Goal: Task Accomplishment & Management: Manage account settings

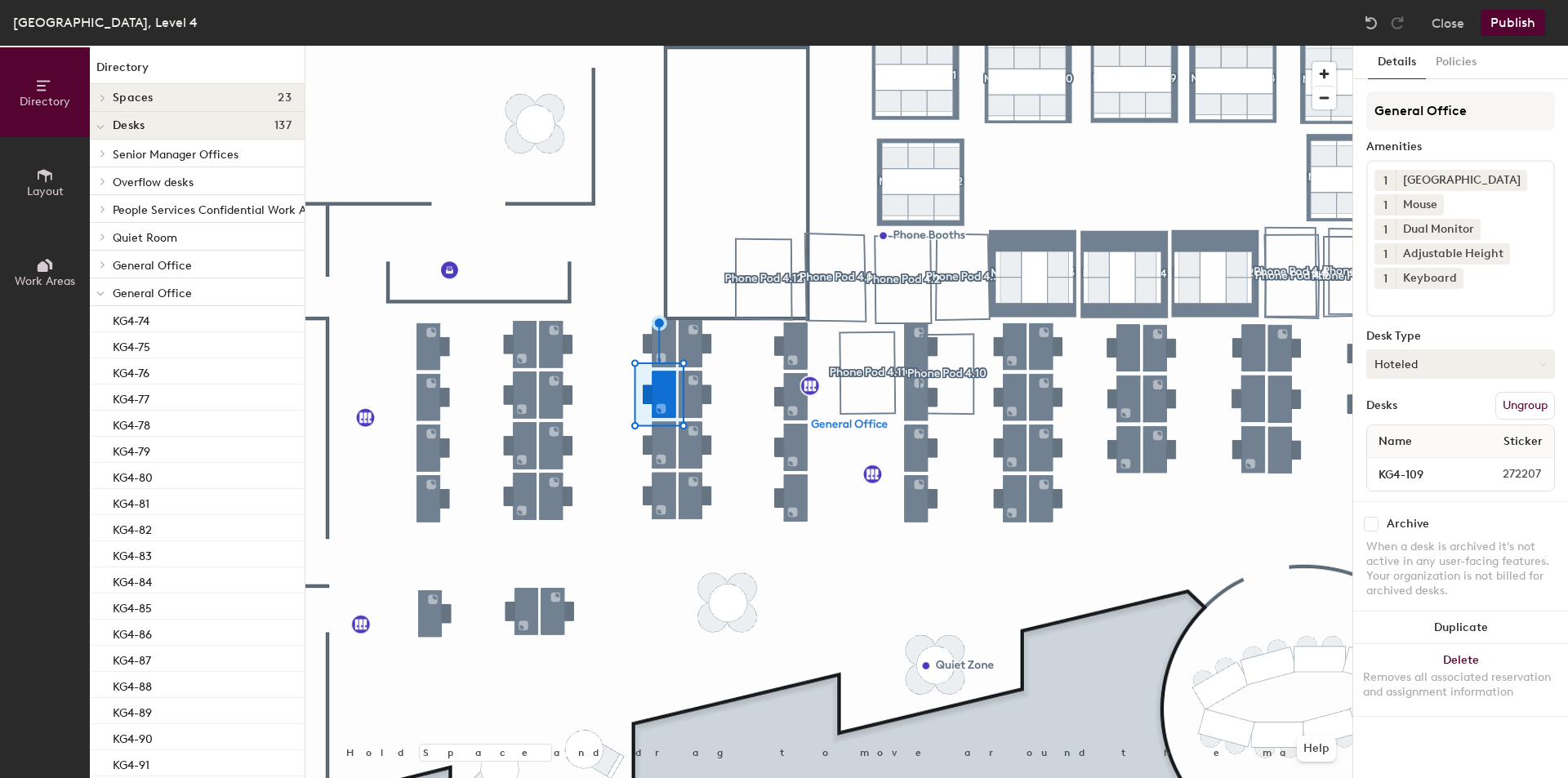
click at [1540, 368] on icon at bounding box center [1543, 365] width 8 height 8
click at [1400, 415] on div "Assigned" at bounding box center [1448, 415] width 163 height 25
click at [1466, 66] on button "Policies" at bounding box center [1456, 62] width 61 height 33
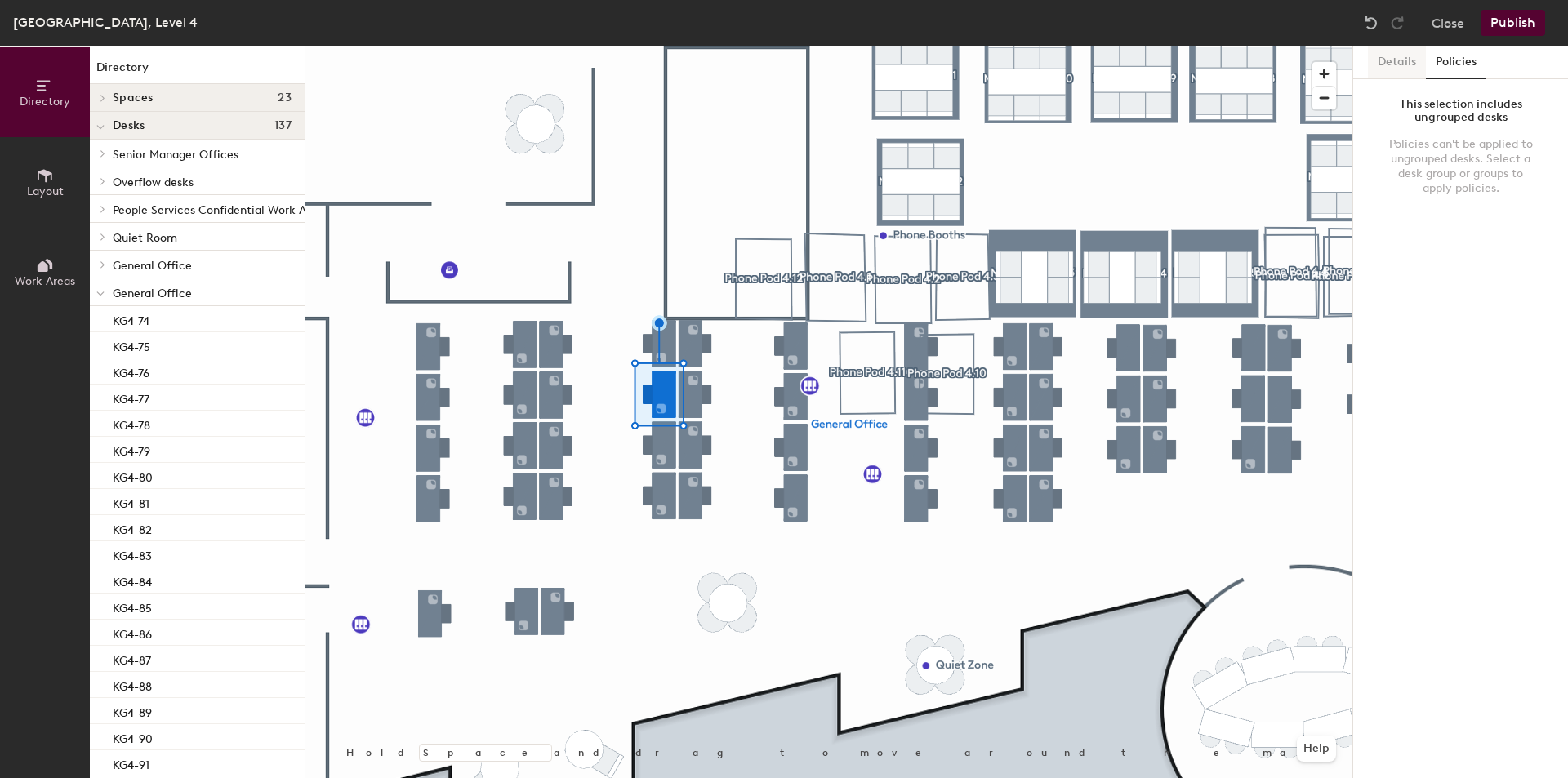
click at [1387, 60] on button "Details" at bounding box center [1396, 62] width 58 height 33
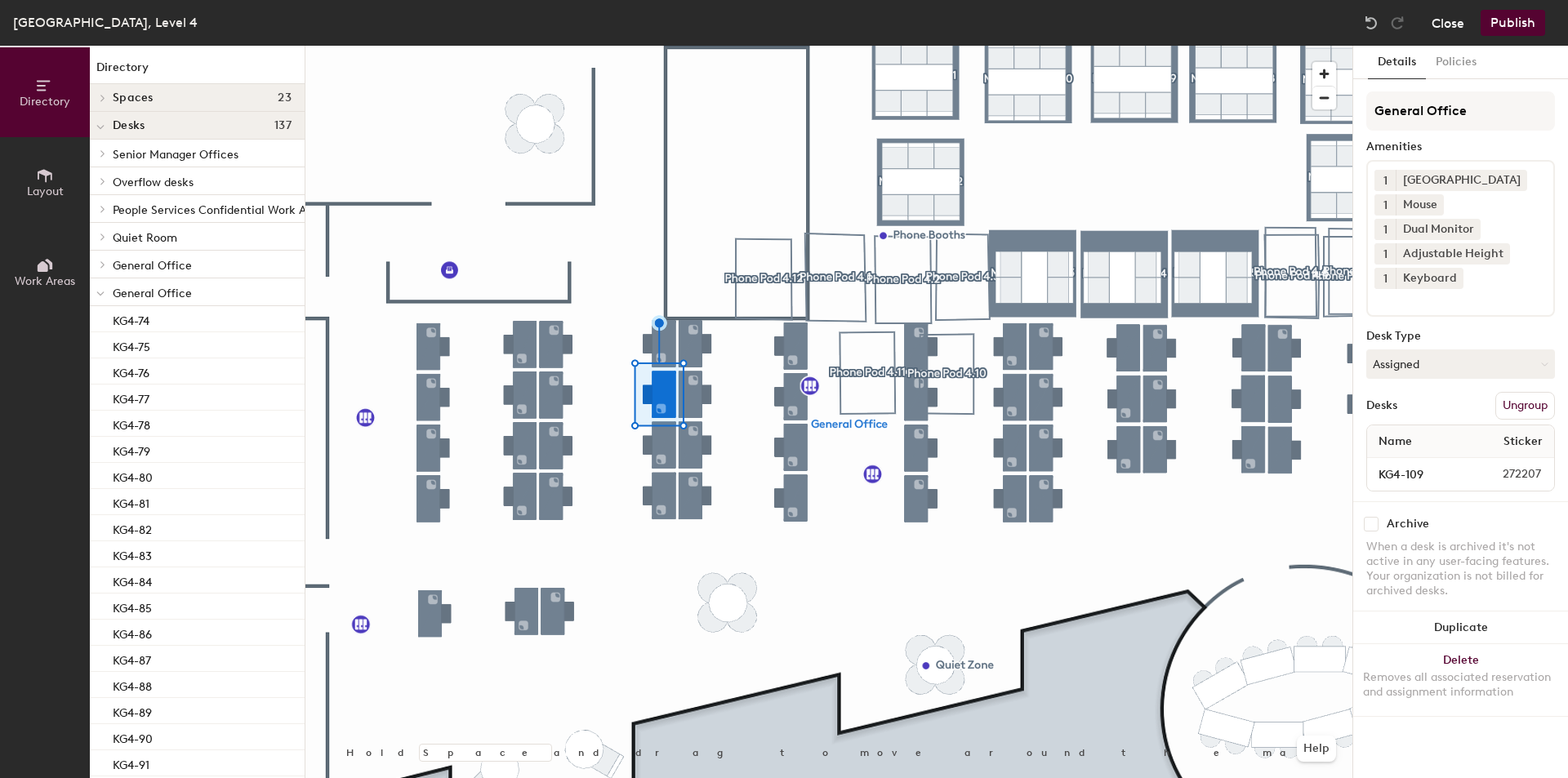
click at [1442, 27] on button "Close" at bounding box center [1447, 23] width 32 height 27
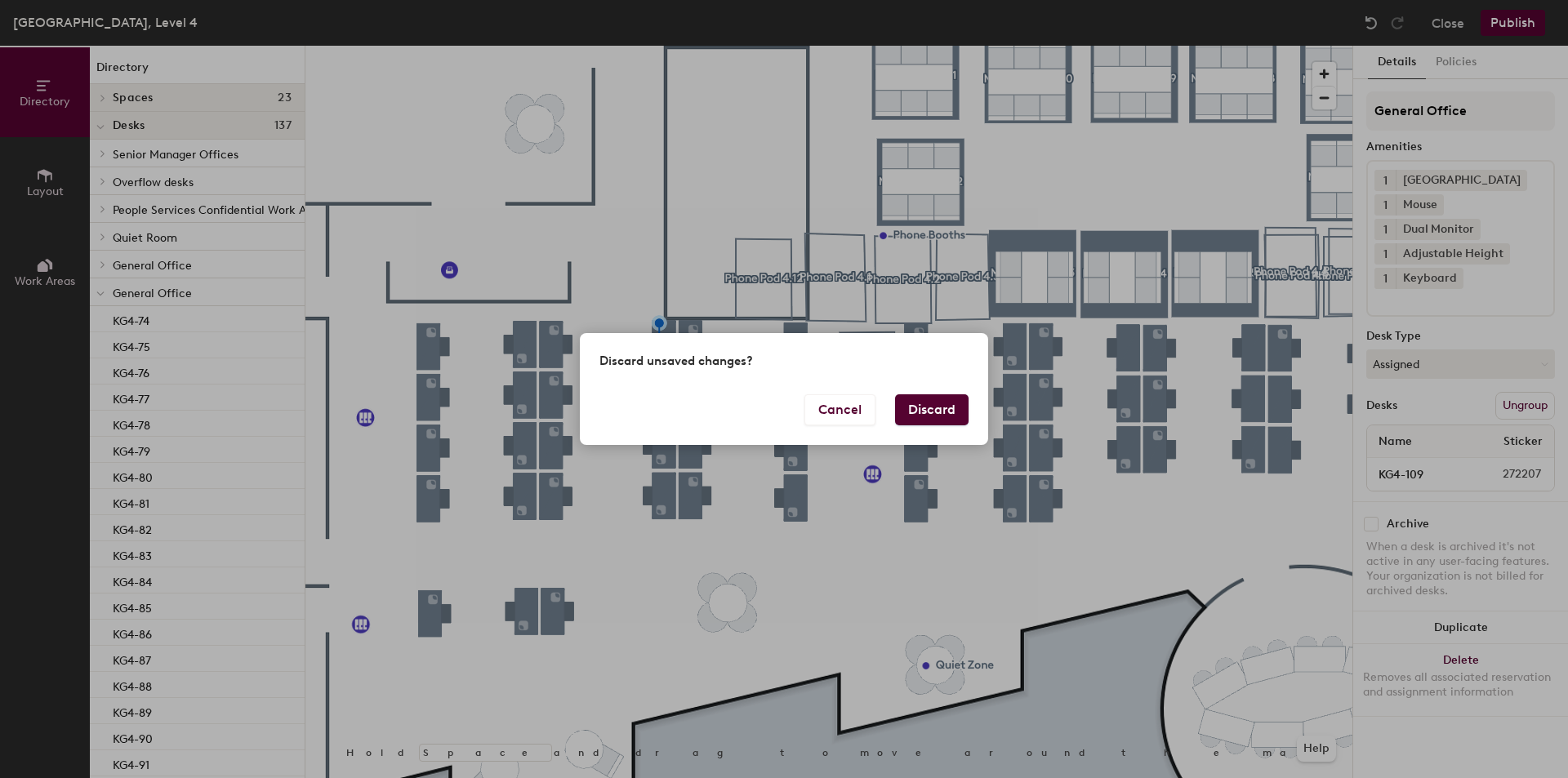
click at [956, 405] on button "Discard" at bounding box center [931, 409] width 73 height 31
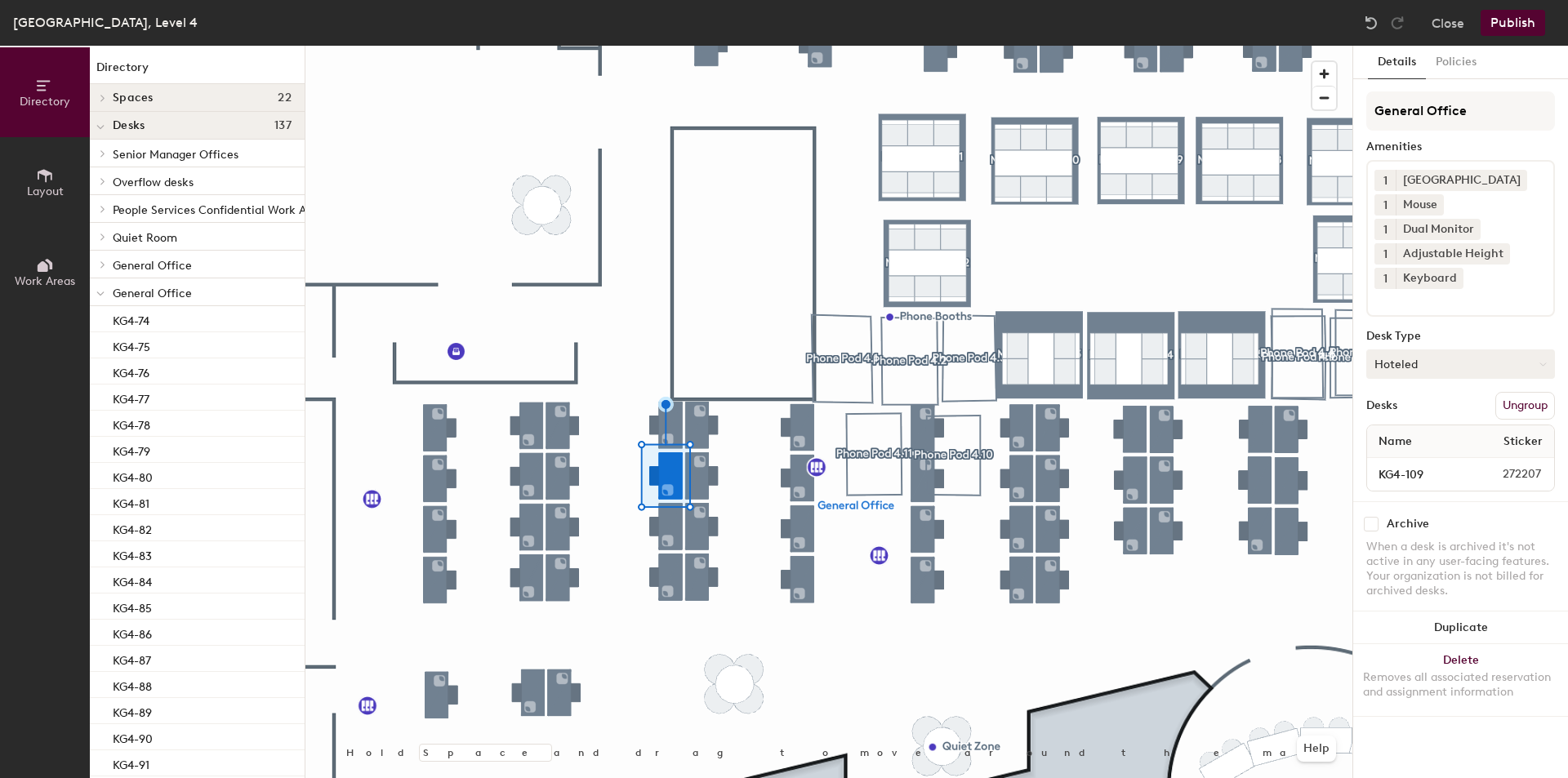
click at [1517, 352] on button "Hoteled" at bounding box center [1460, 364] width 189 height 29
click at [1445, 410] on div "Assigned" at bounding box center [1448, 415] width 163 height 25
click at [1502, 27] on button "Publish" at bounding box center [1513, 23] width 65 height 27
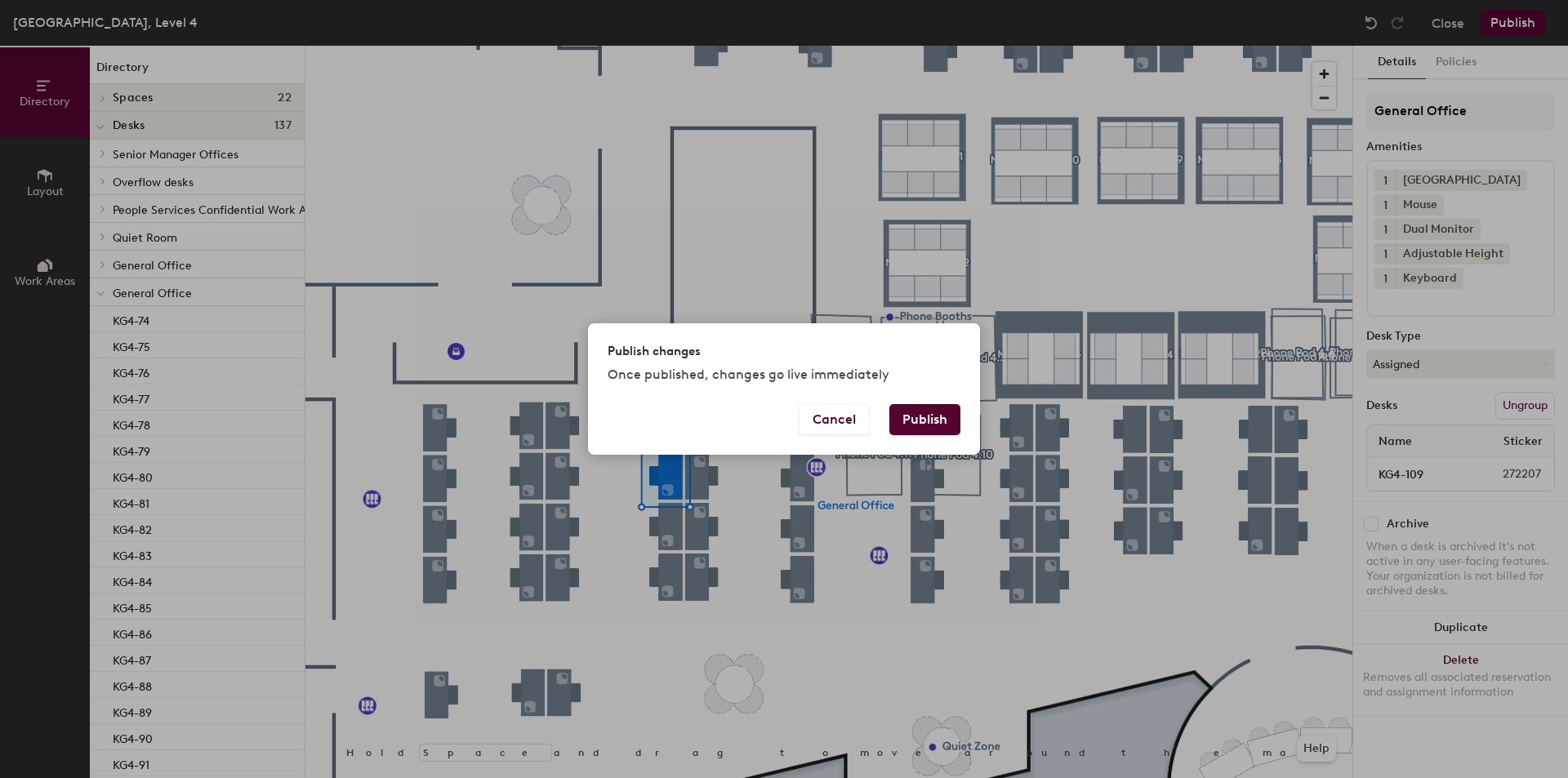
click at [918, 420] on button "Publish" at bounding box center [924, 420] width 71 height 31
